Goal: Task Accomplishment & Management: Use online tool/utility

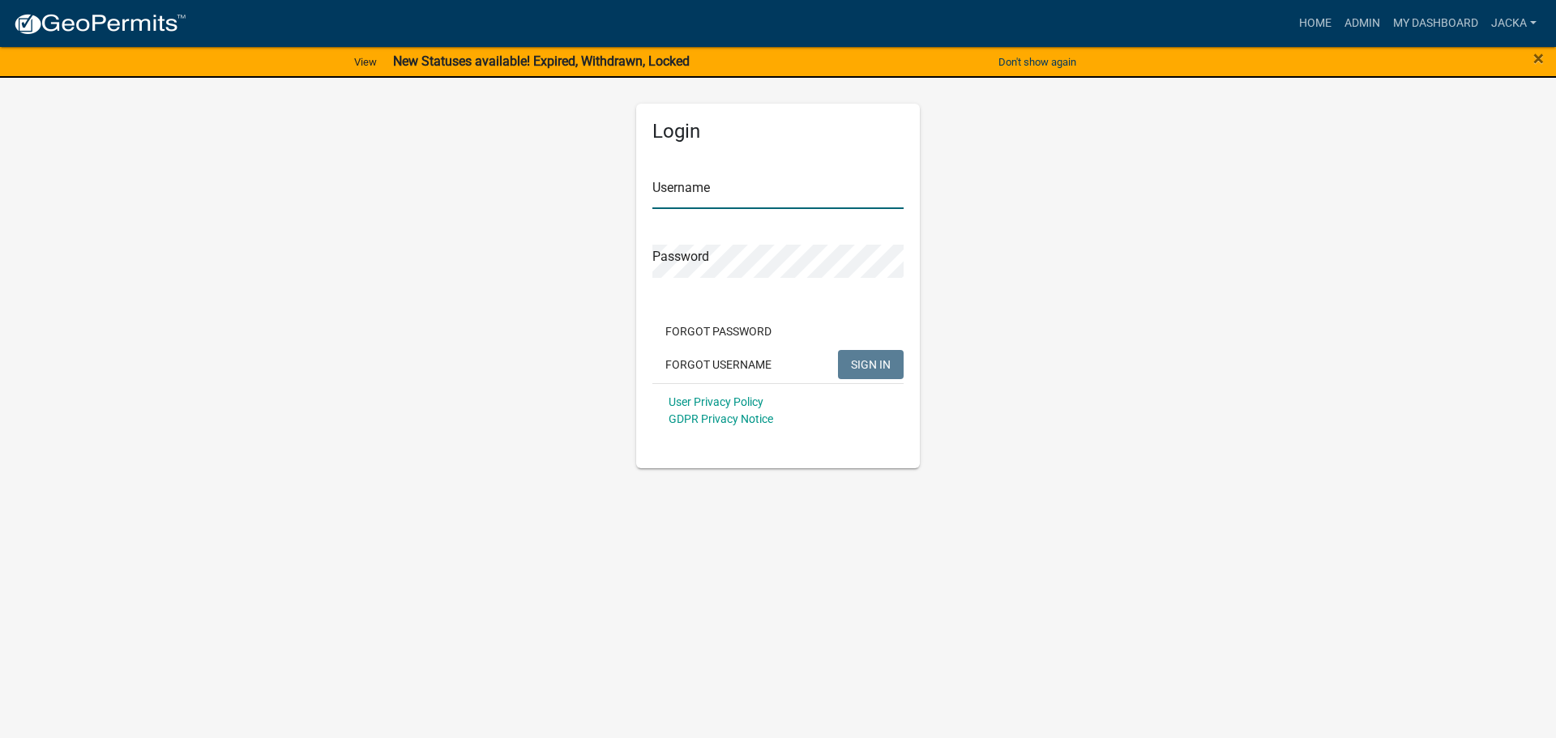
type input "jacka"
click at [863, 368] on span "SIGN IN" at bounding box center [871, 363] width 40 height 13
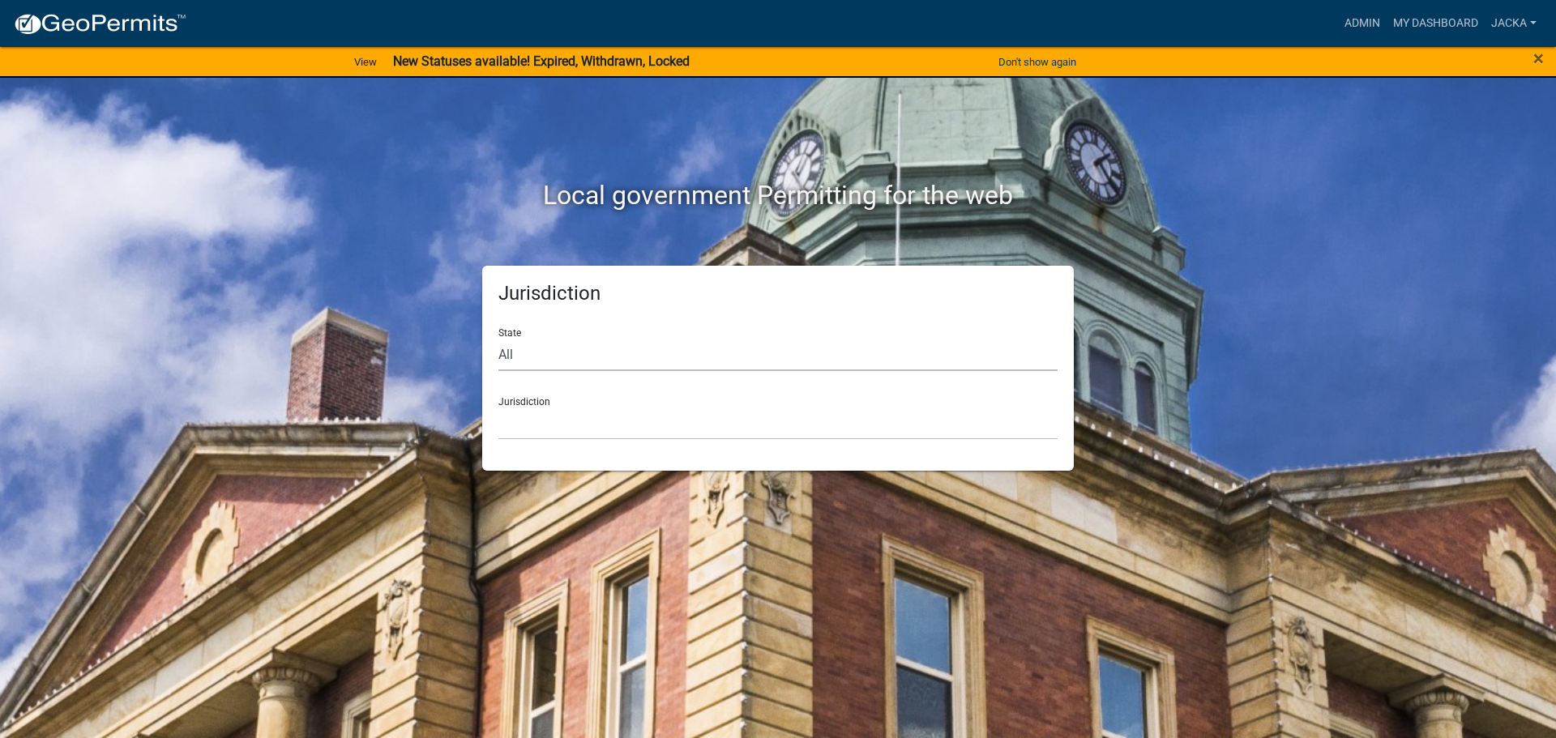
click at [748, 361] on select "All [US_STATE] [US_STATE] [US_STATE] [US_STATE] [US_STATE] [US_STATE] [US_STATE…" at bounding box center [777, 354] width 559 height 33
select select "[US_STATE]"
click at [498, 338] on select "All [US_STATE] [US_STATE] [US_STATE] [US_STATE] [US_STATE] [US_STATE] [US_STATE…" at bounding box center [777, 354] width 559 height 33
click at [535, 423] on select "[GEOGRAPHIC_DATA], [US_STATE] [GEOGRAPHIC_DATA], [US_STATE] [GEOGRAPHIC_DATA], …" at bounding box center [777, 423] width 559 height 33
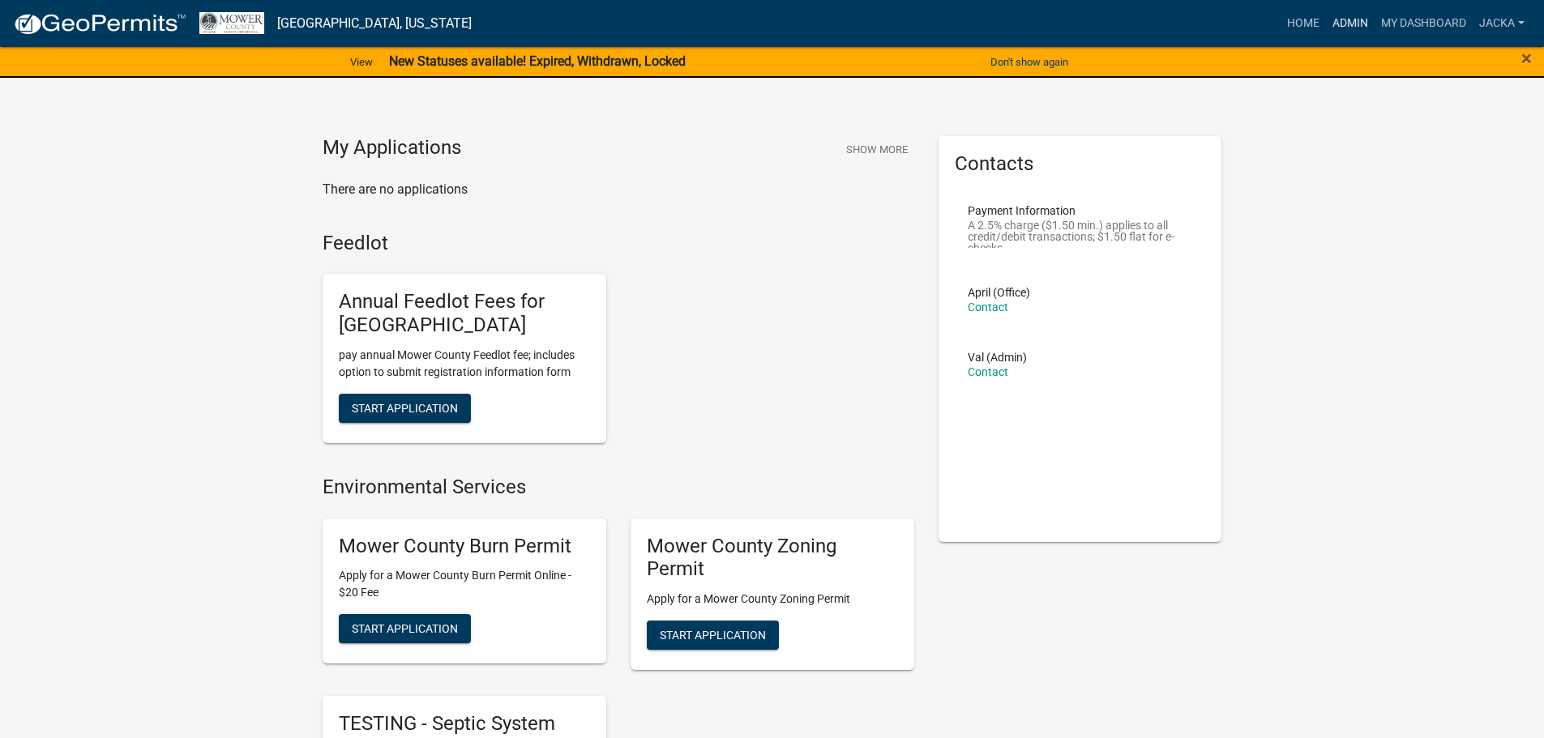
click at [1353, 30] on link "Admin" at bounding box center [1350, 23] width 49 height 31
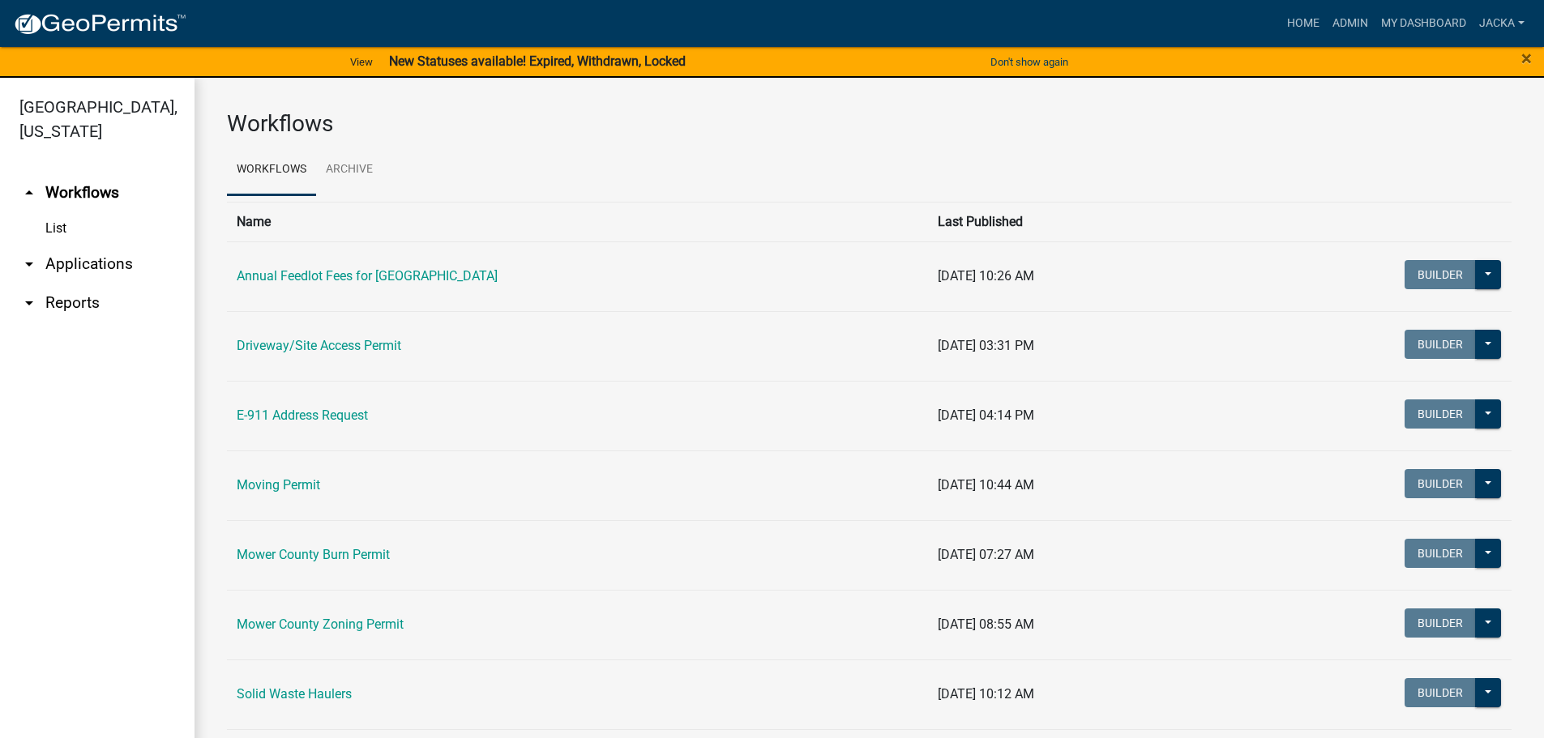
click at [72, 275] on link "arrow_drop_down Applications" at bounding box center [97, 264] width 195 height 39
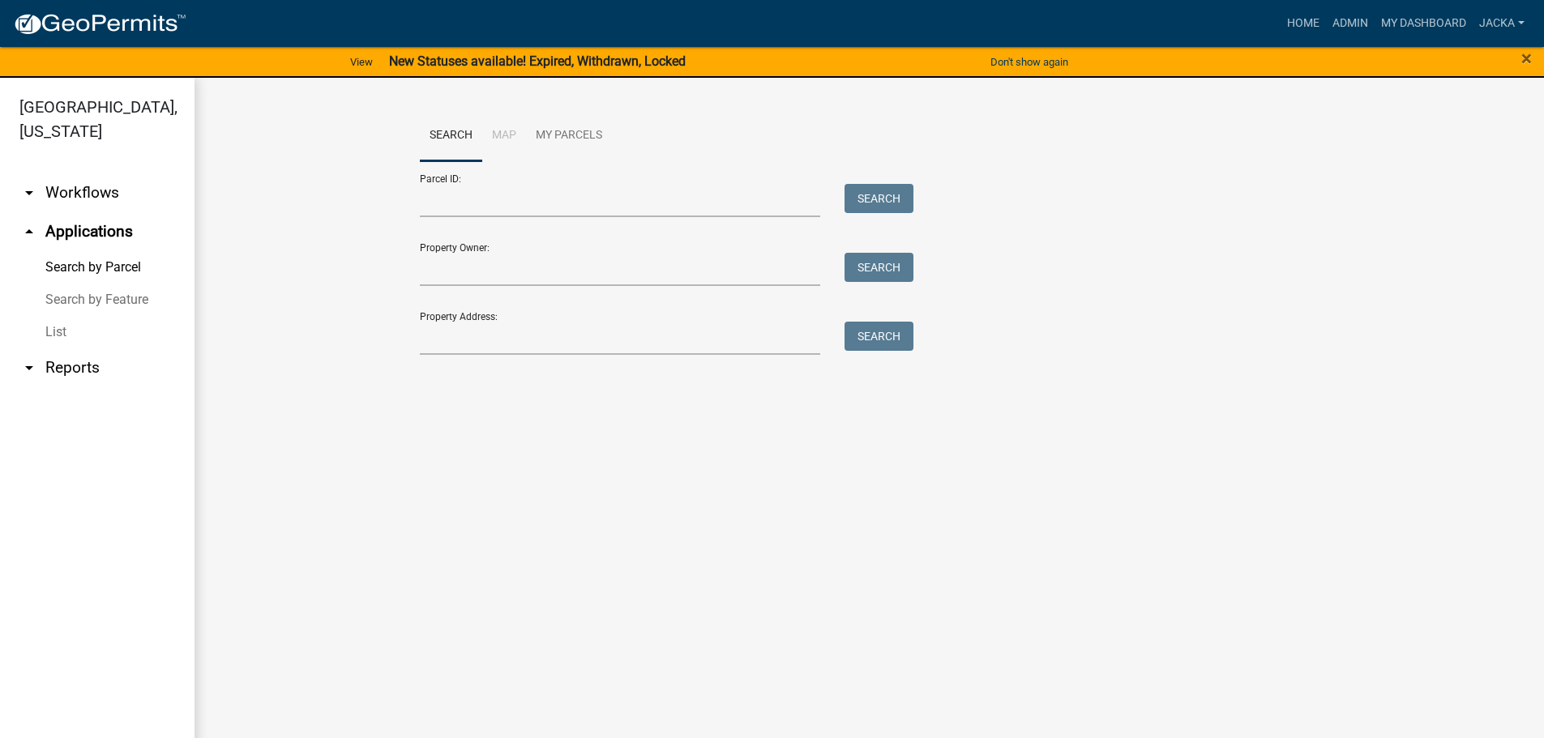
click at [82, 267] on link "Search by Parcel" at bounding box center [97, 267] width 195 height 32
click at [539, 195] on input "Parcel ID:" at bounding box center [620, 200] width 401 height 33
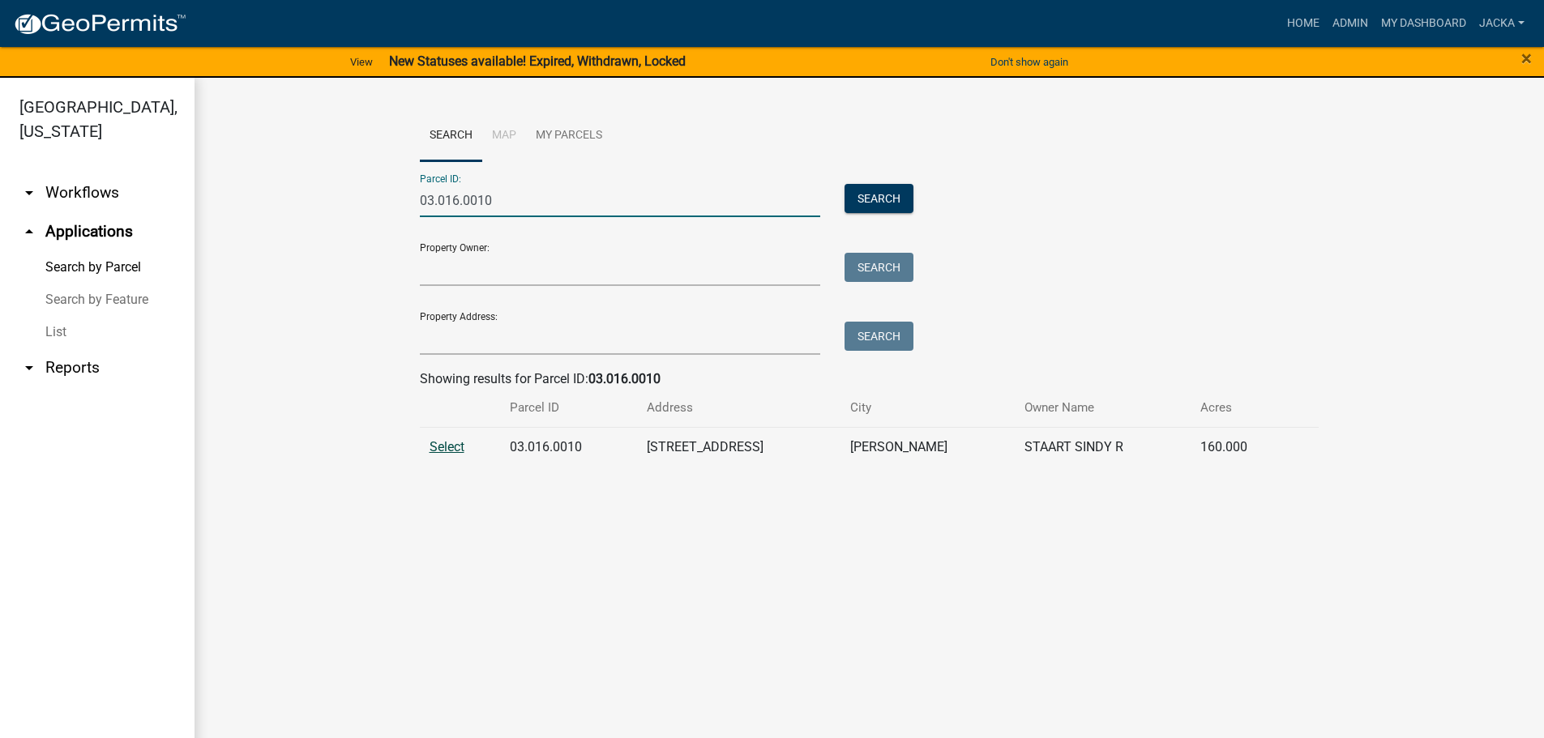
type input "03.016.0010"
click at [456, 452] on span "Select" at bounding box center [447, 446] width 35 height 15
